Goal: Information Seeking & Learning: Learn about a topic

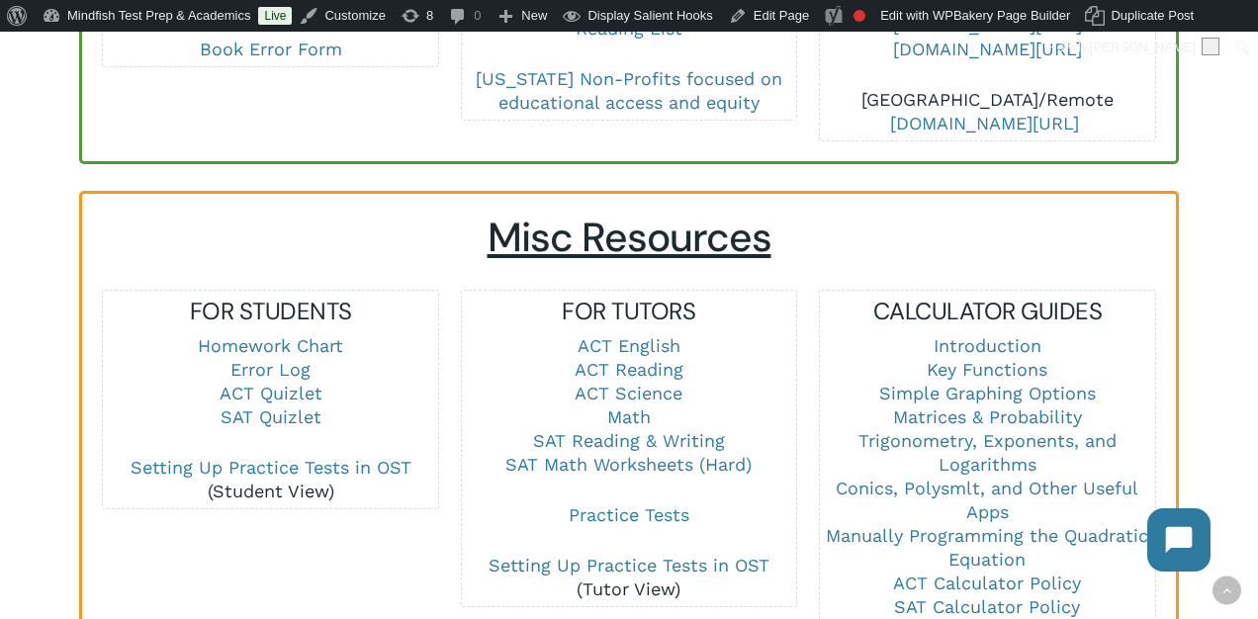
scroll to position [1235, 0]
click at [626, 405] on link "Math" at bounding box center [629, 415] width 44 height 21
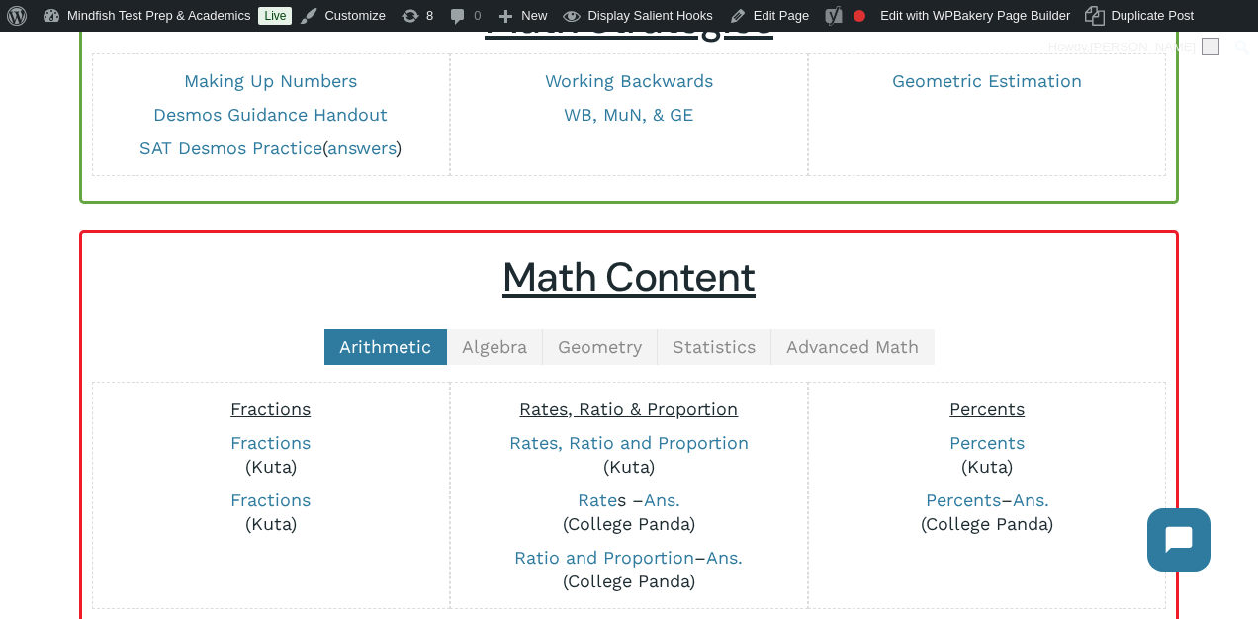
scroll to position [291, 0]
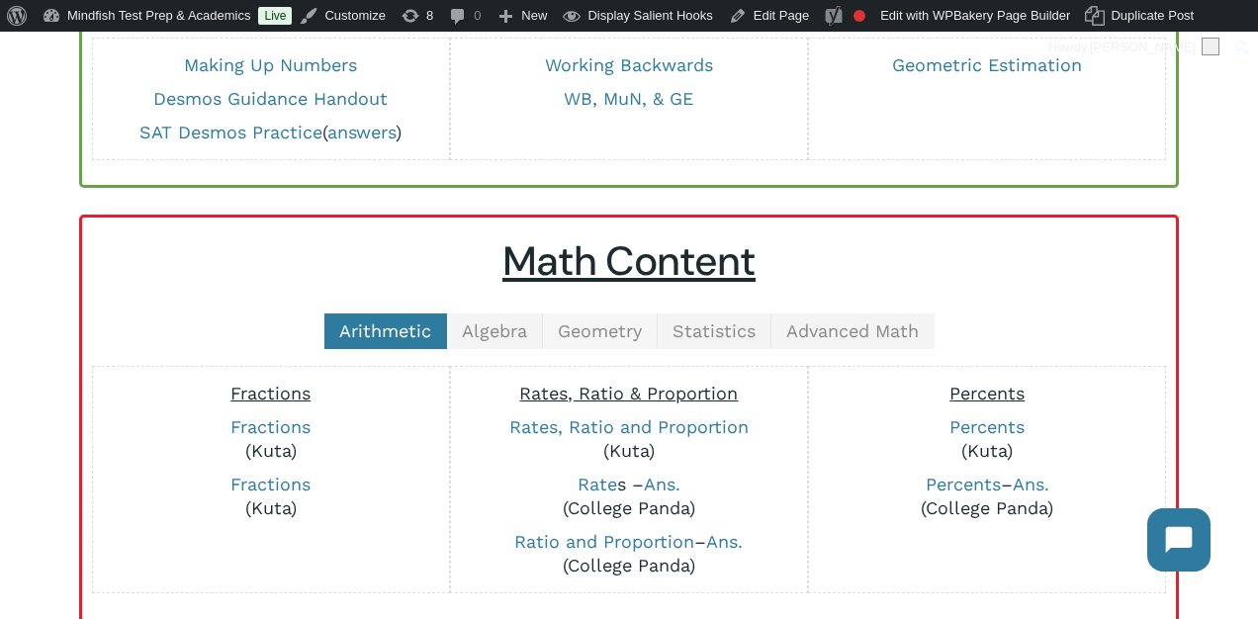
click at [592, 329] on span "Geometry" at bounding box center [600, 330] width 84 height 21
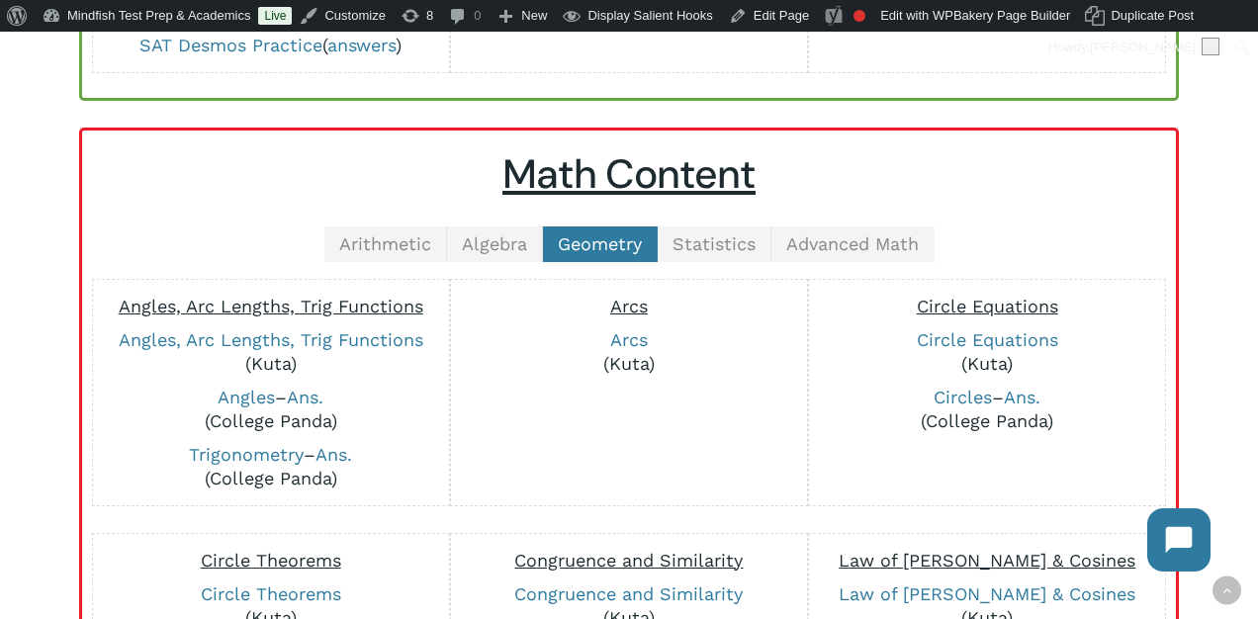
scroll to position [399, 0]
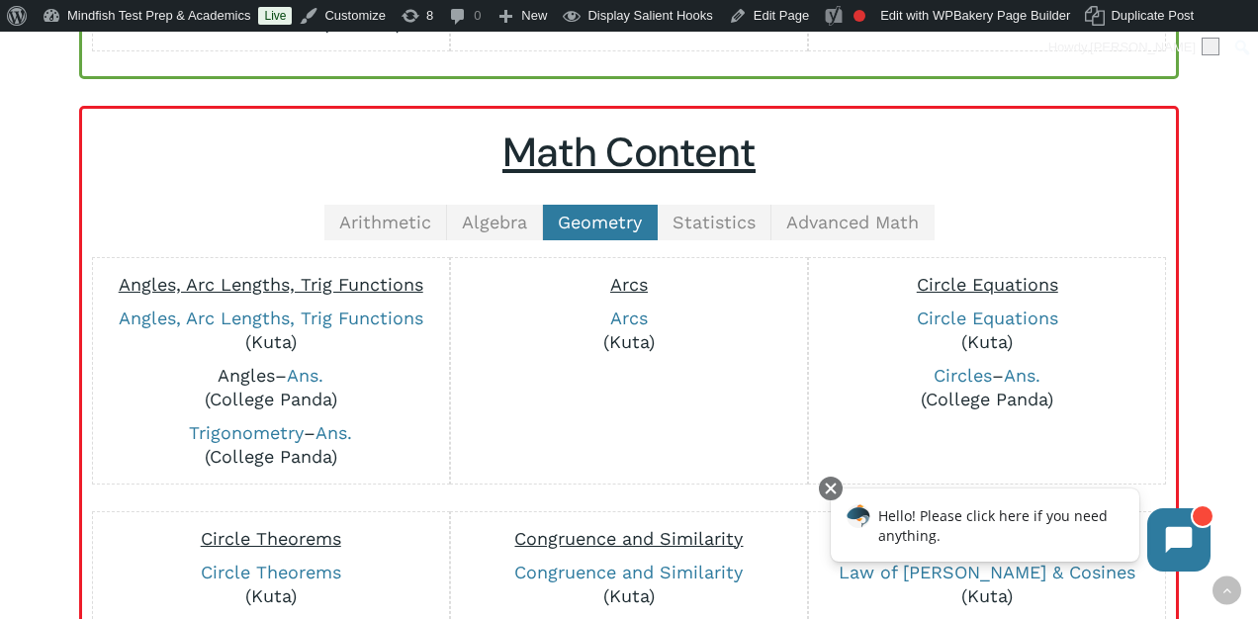
click at [230, 379] on link "Angles" at bounding box center [246, 375] width 57 height 21
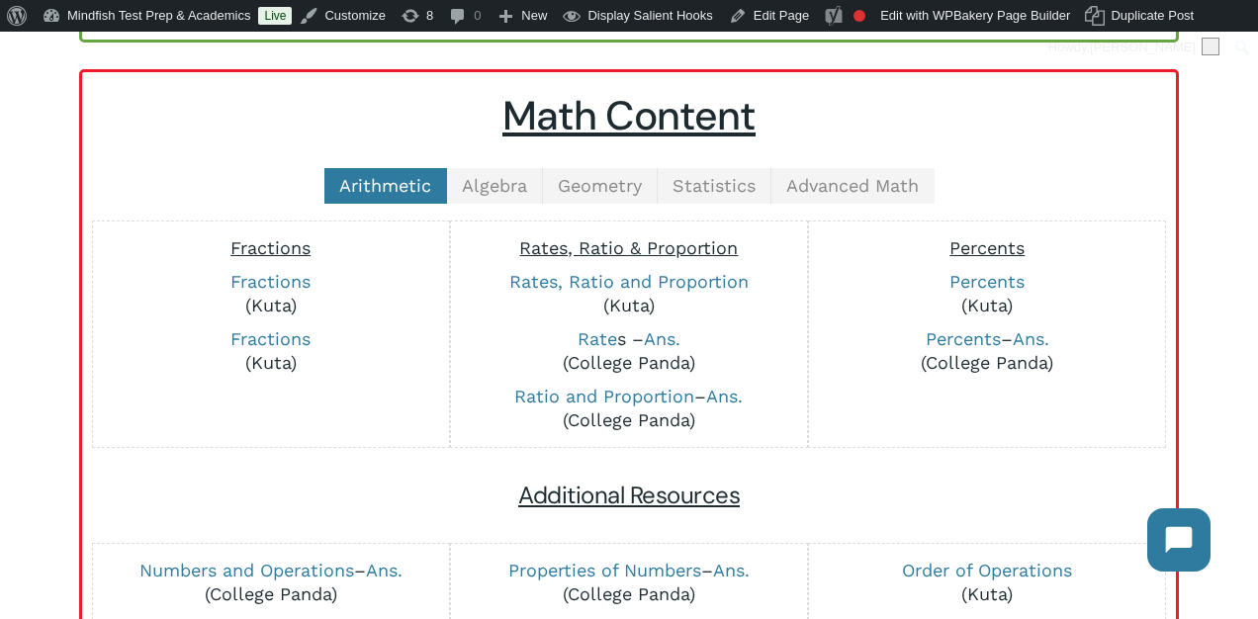
scroll to position [434, 0]
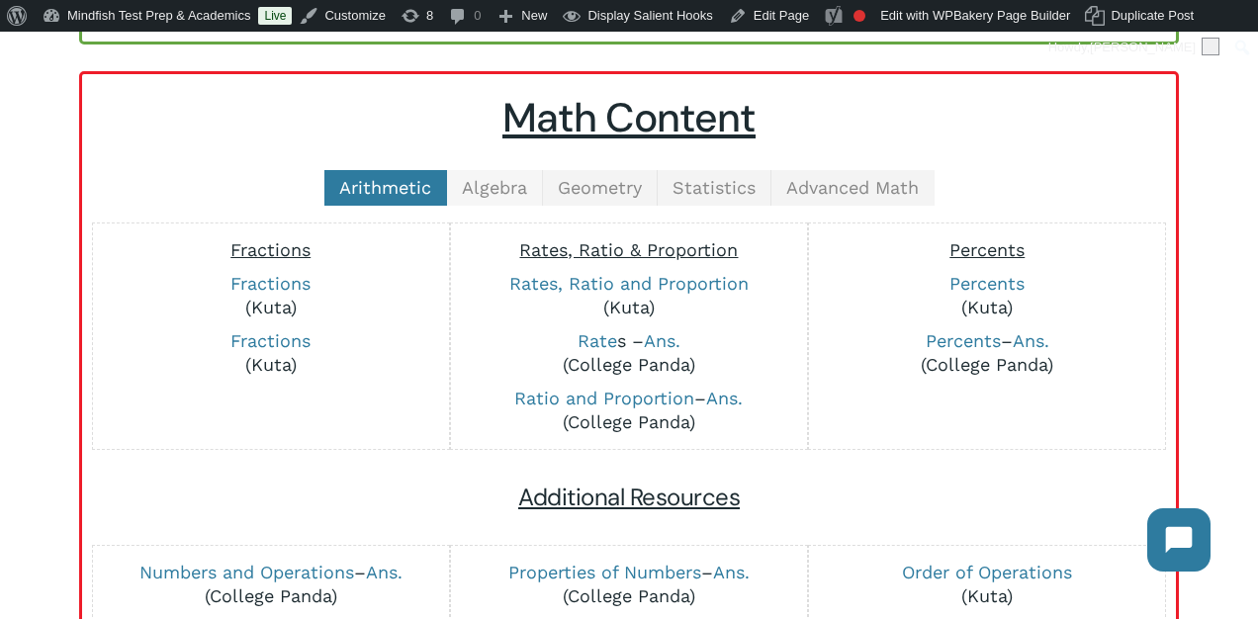
click at [483, 178] on span "Algebra" at bounding box center [494, 187] width 65 height 21
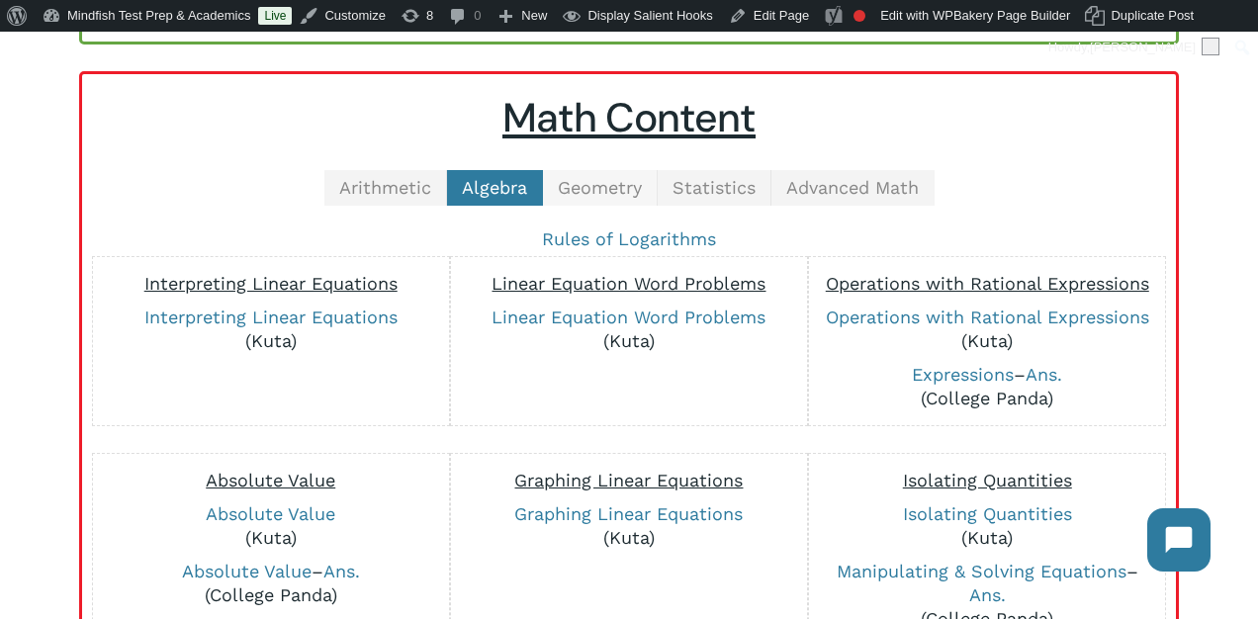
click at [594, 180] on span "Geometry" at bounding box center [600, 187] width 84 height 21
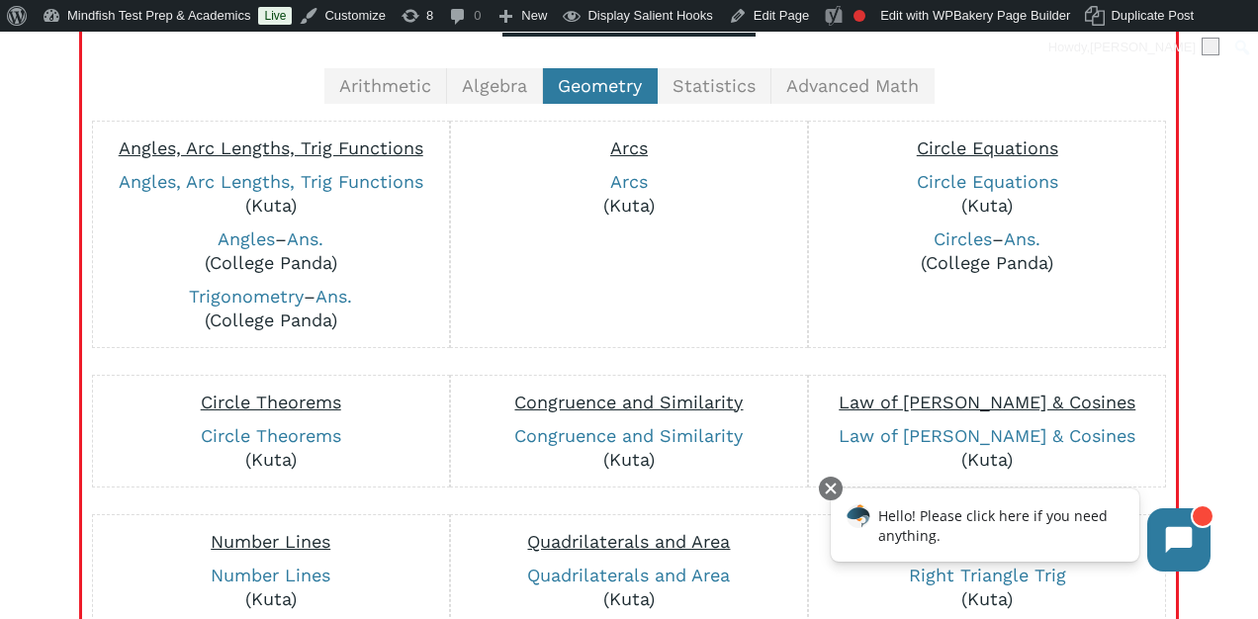
scroll to position [509, 0]
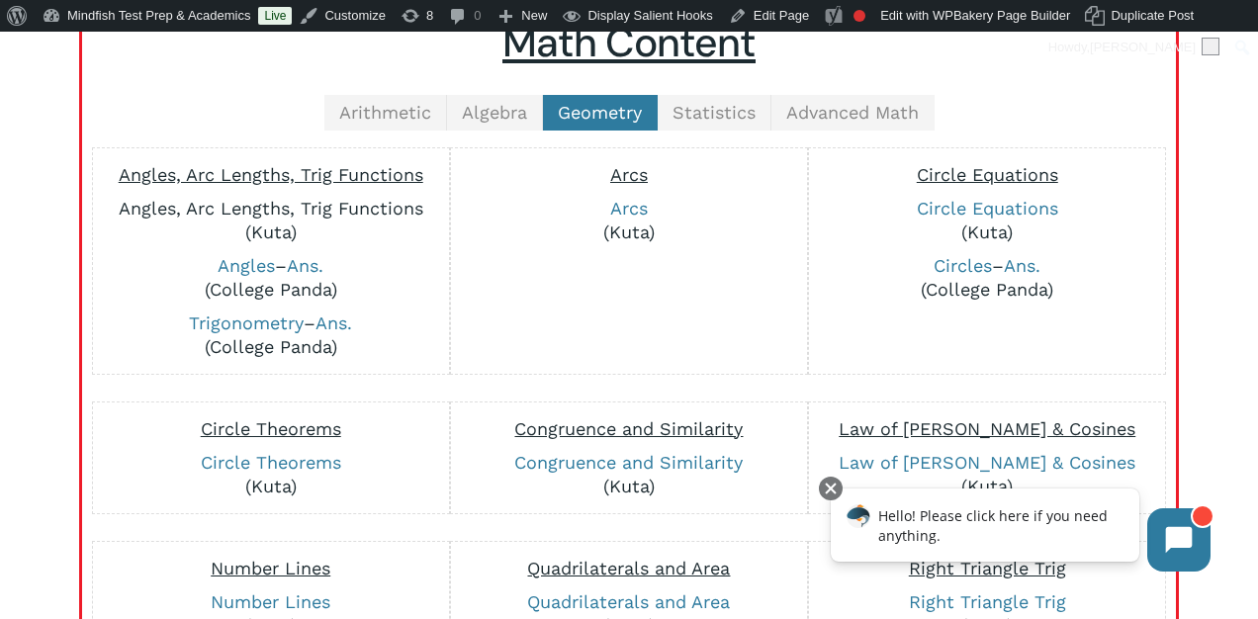
click at [229, 203] on link "Angles, Arc Lengths, Trig Functions" at bounding box center [271, 208] width 305 height 21
